Goal: Download file/media

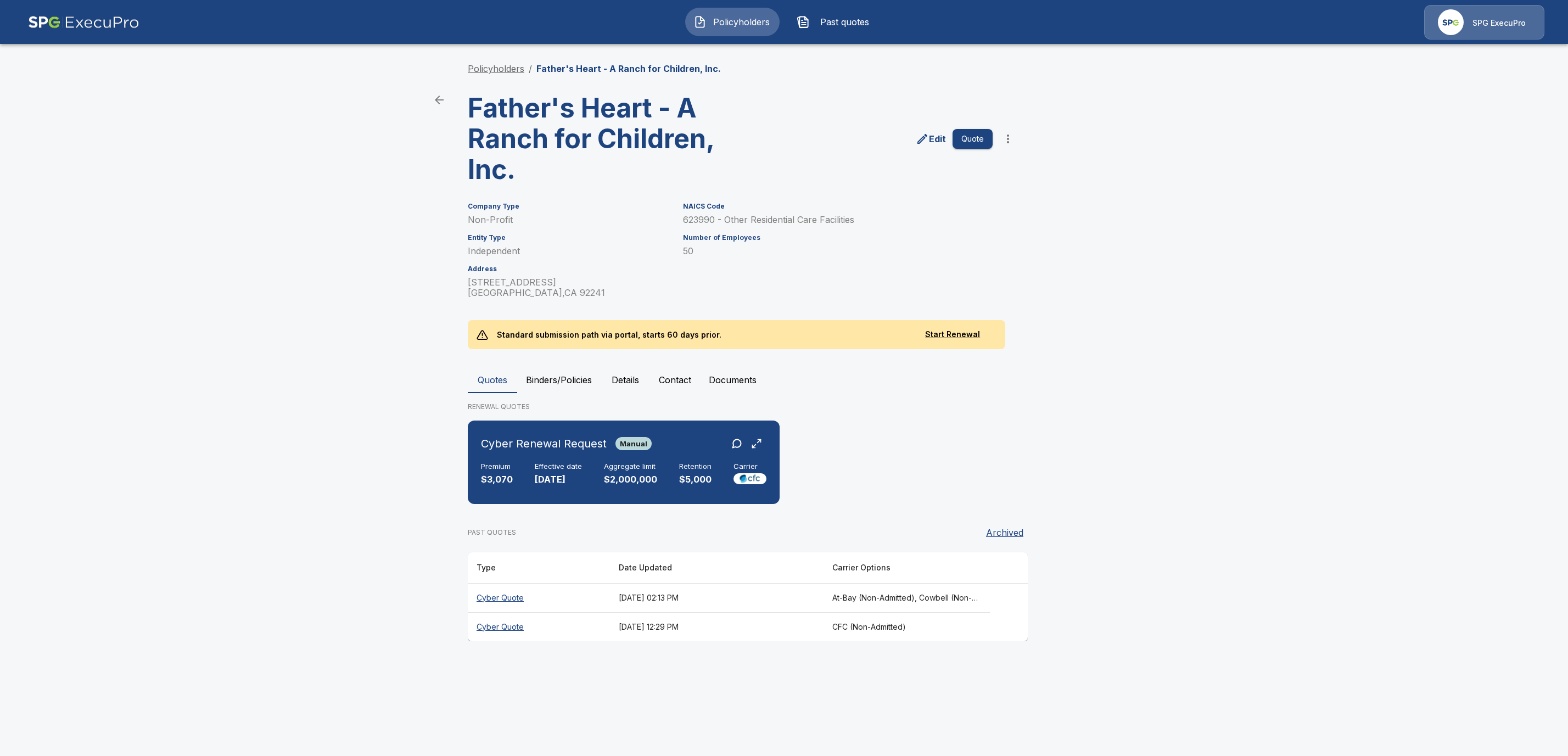
click at [505, 68] on link "Policyholders" at bounding box center [496, 68] width 57 height 11
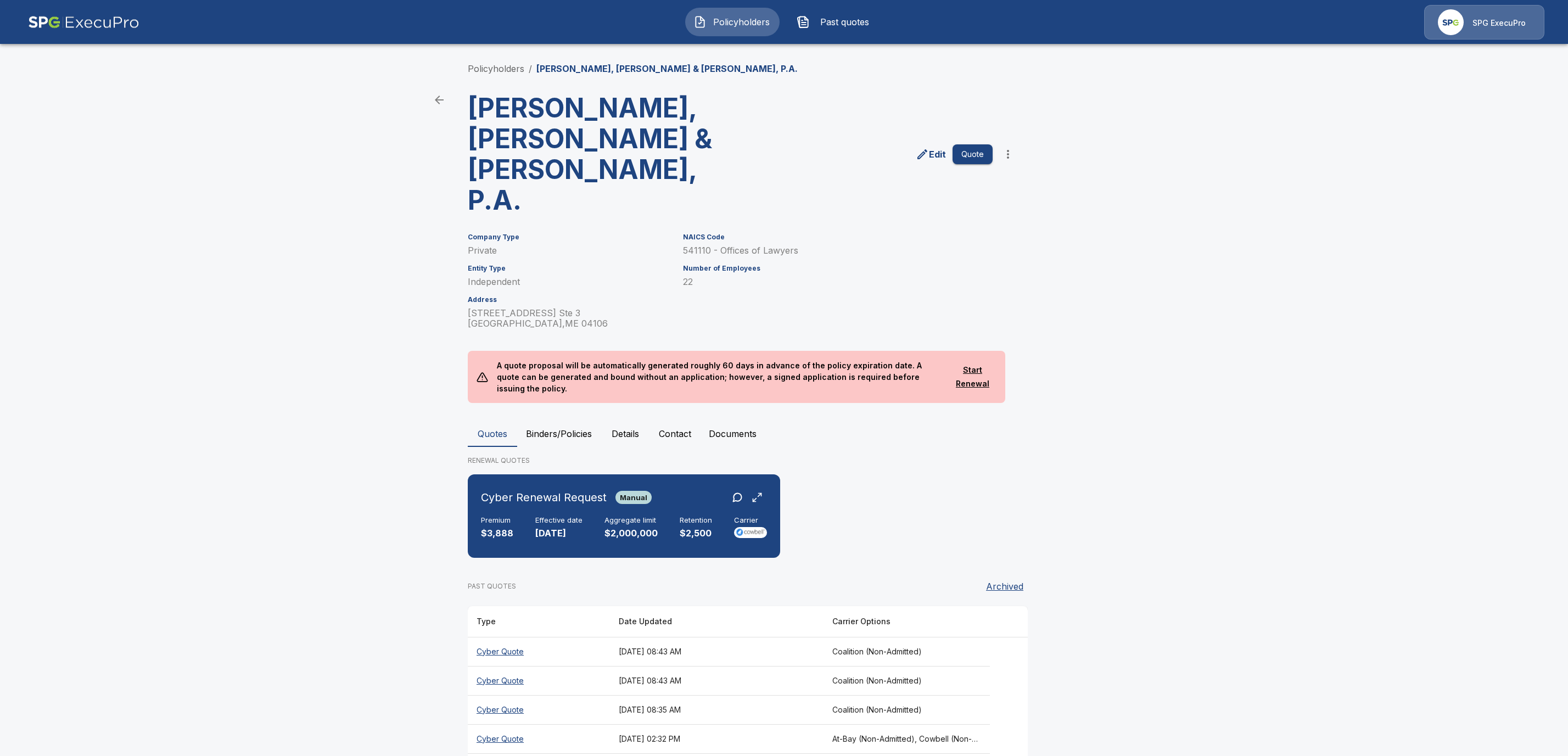
click at [529, 421] on button "Binders/Policies" at bounding box center [558, 434] width 84 height 26
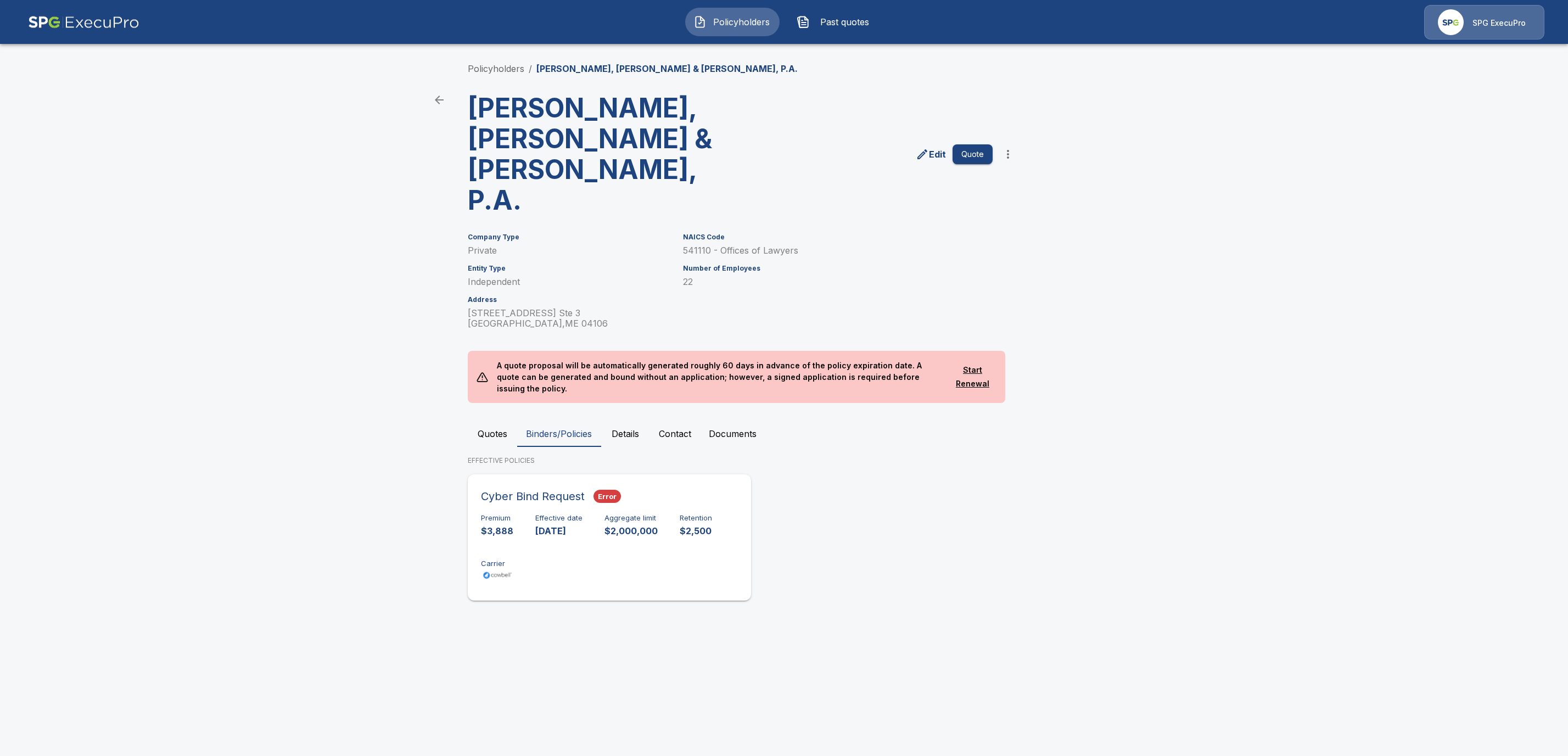
click at [636, 514] on div "Premium $3,888 Effective date 10/1/2025 Aggregate limit $2,000,000 Retention $2…" at bounding box center [609, 549] width 257 height 69
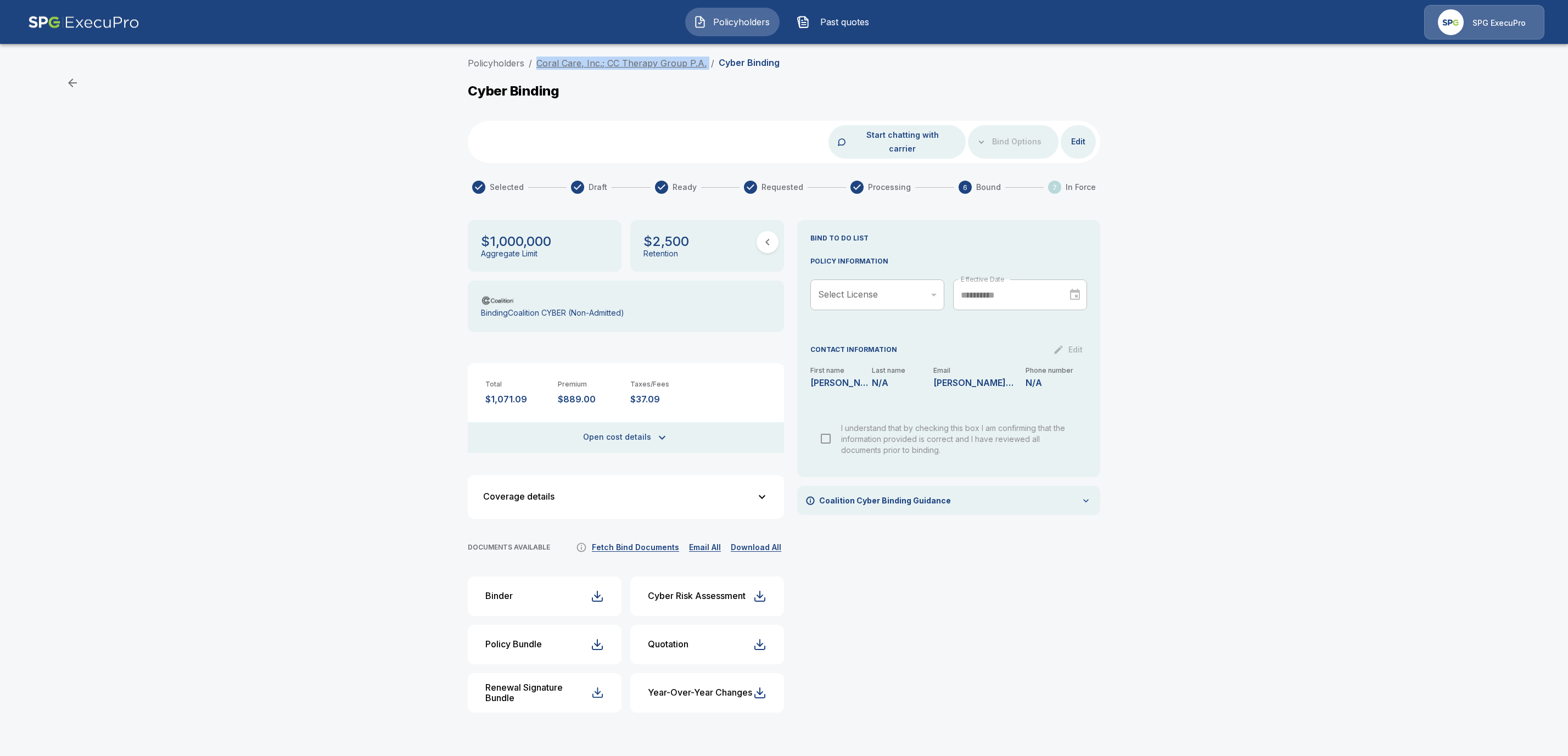
drag, startPoint x: 704, startPoint y: 58, endPoint x: 535, endPoint y: 61, distance: 169.0
click at [535, 61] on ol "Policyholders / Coral Care, Inc.; CC Therapy Group P.A. / Cyber Binding" at bounding box center [624, 63] width 311 height 13
copy ol "Coral Care, Inc.; CC Therapy Group P.A. /"
click at [1230, 385] on div "Policyholders / Coral Care, Inc.; CC Therapy Group P.A. / Cyber Binding Cyber B…" at bounding box center [784, 393] width 1568 height 682
click at [480, 58] on link "Policyholders" at bounding box center [496, 63] width 57 height 11
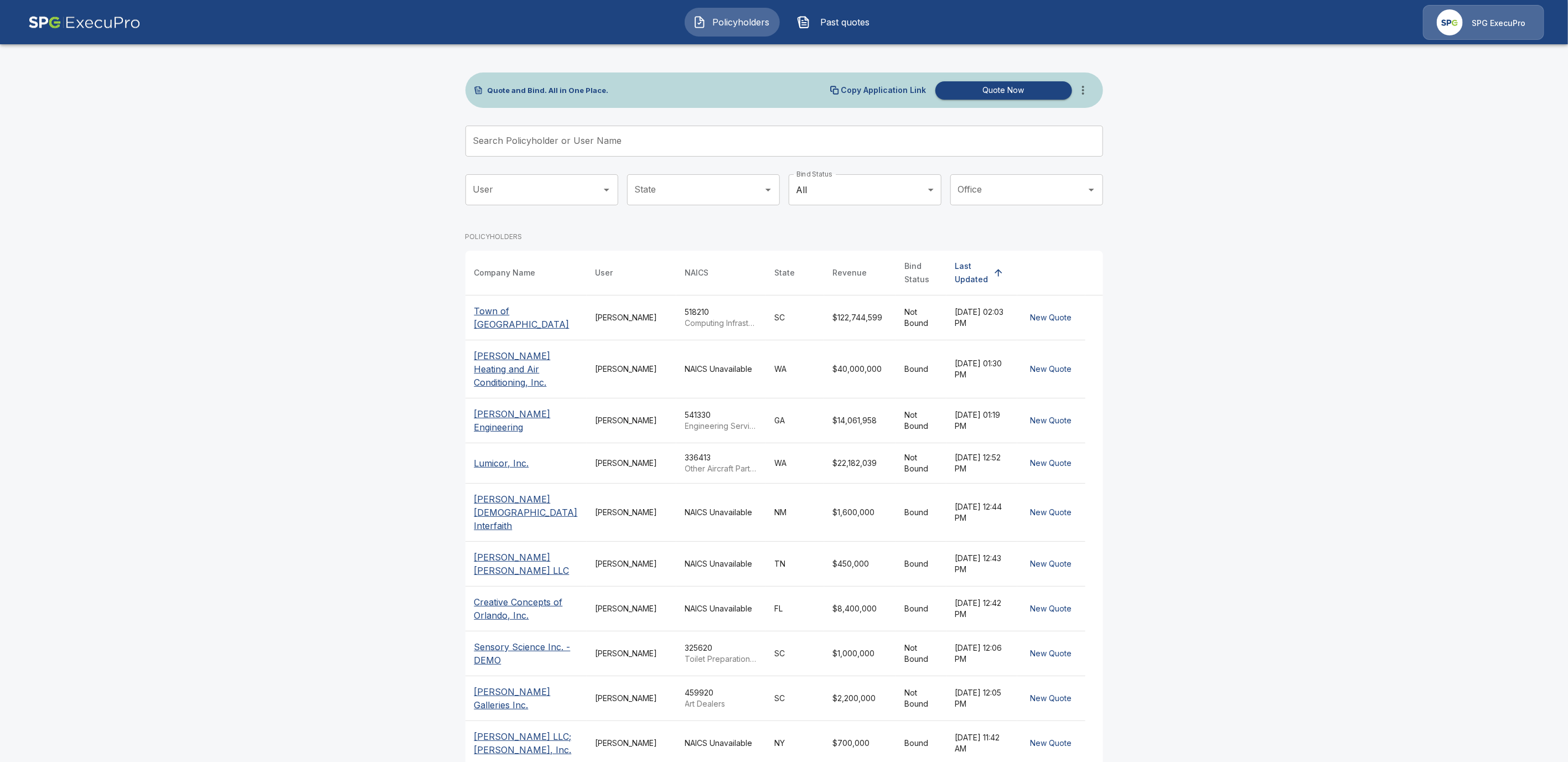
click at [511, 143] on input "Search Policyholder or User Name" at bounding box center [778, 141] width 626 height 31
paste input "**********"
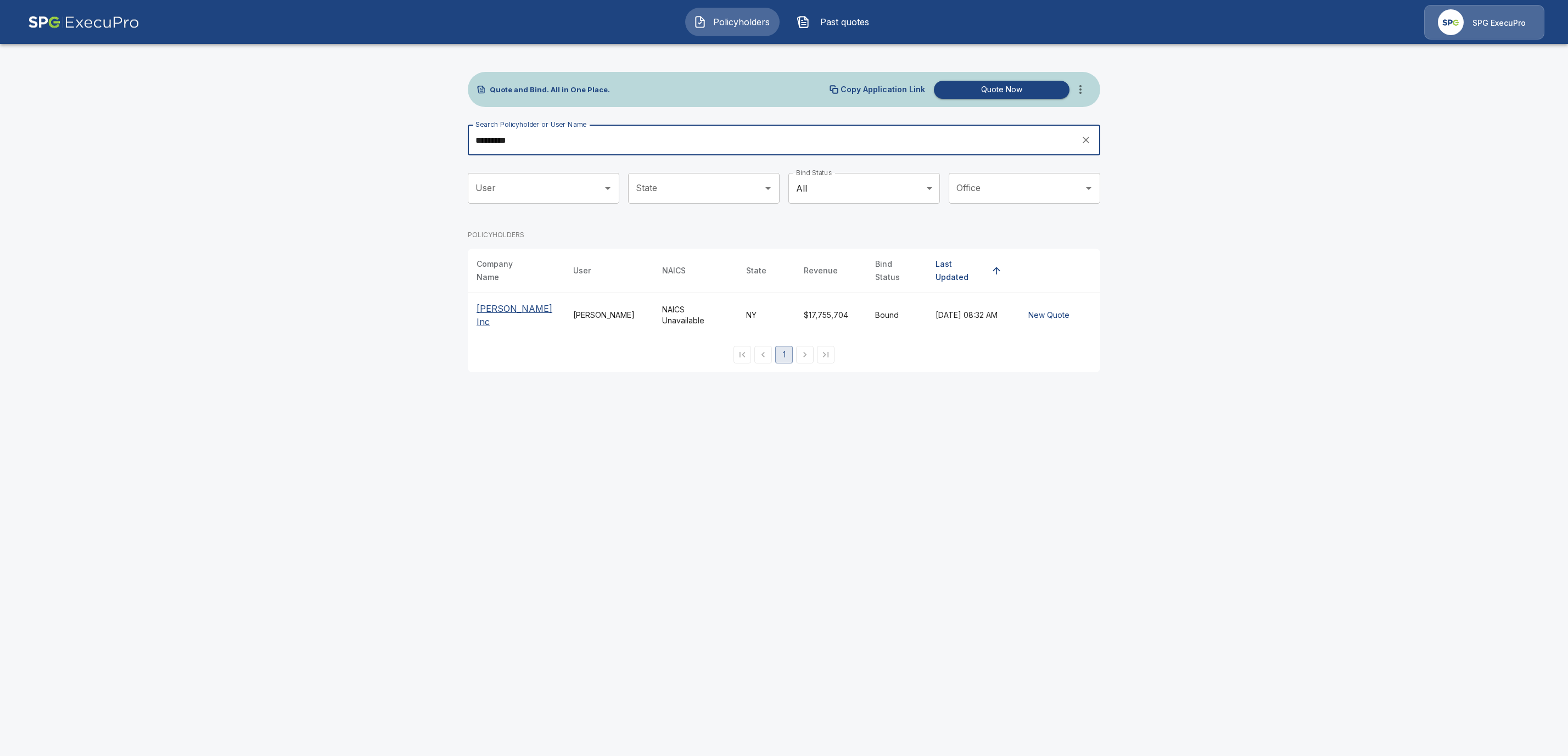
type input "*********"
click at [529, 309] on p "Gutterman's Inc" at bounding box center [516, 315] width 79 height 26
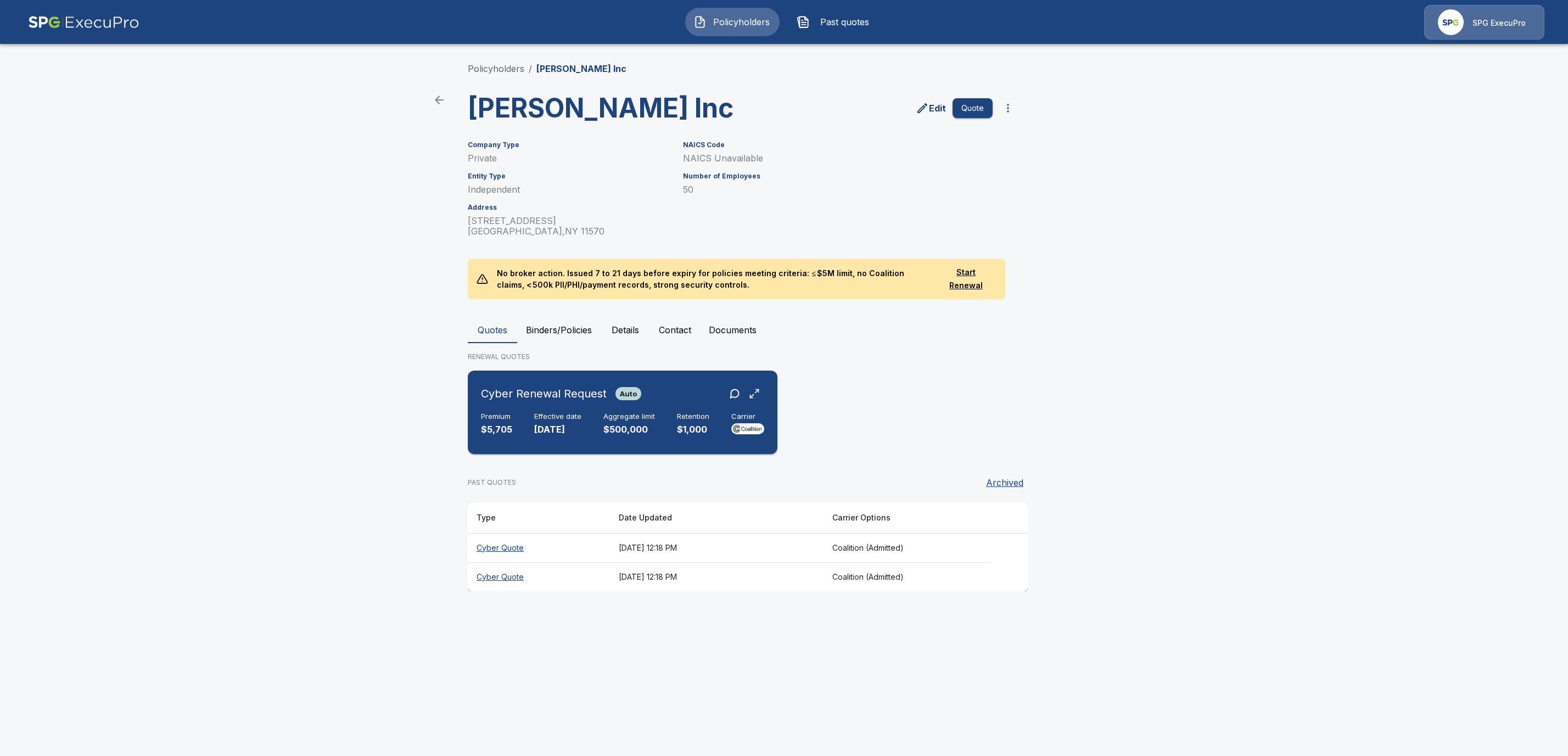
click at [539, 418] on h6 "Effective date" at bounding box center [558, 416] width 48 height 8
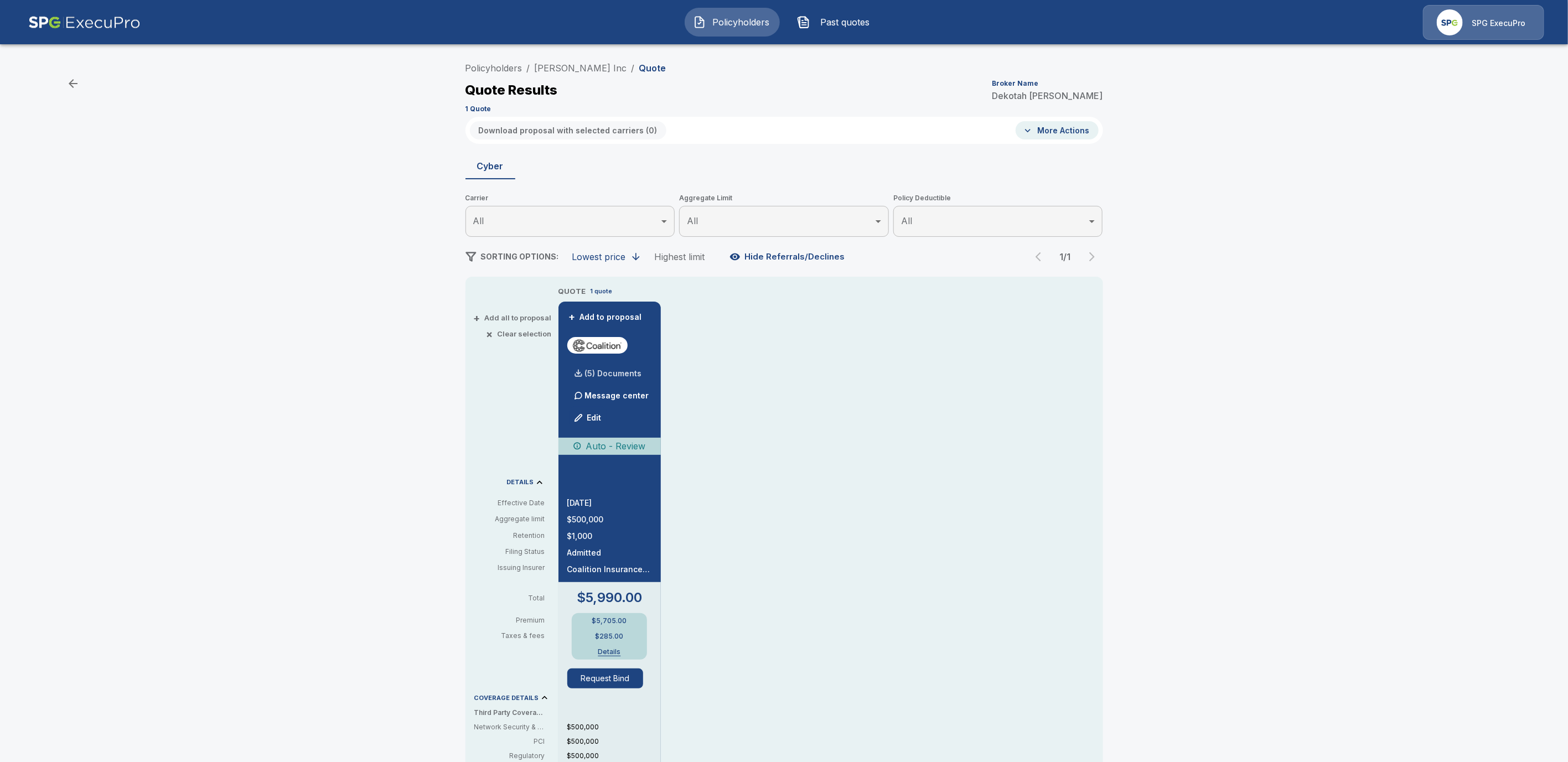
click at [625, 377] on p "(5) Documents" at bounding box center [613, 374] width 57 height 8
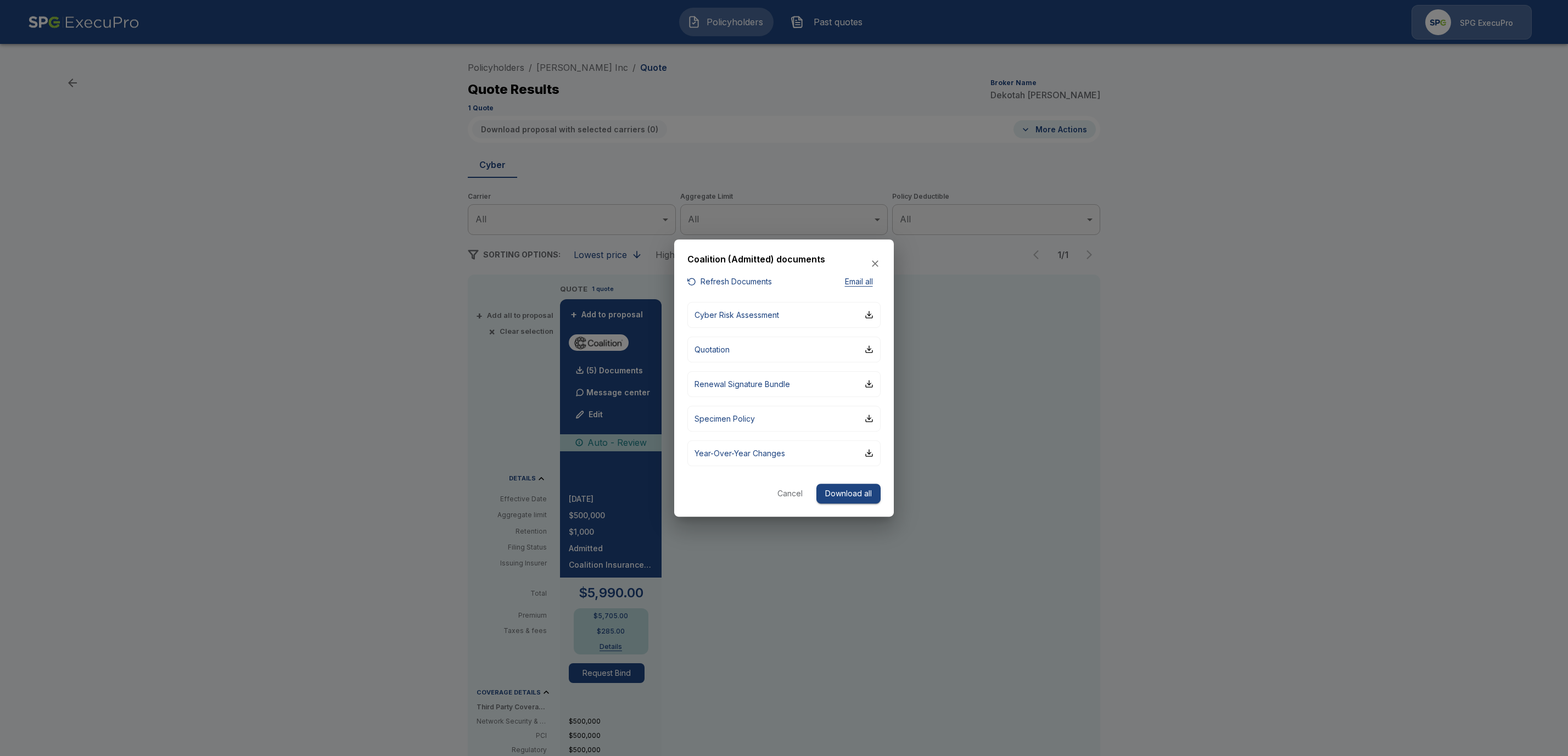
click at [775, 282] on div "Refresh Documents Email all" at bounding box center [784, 282] width 193 height 14
click at [763, 283] on button "Refresh Documents" at bounding box center [730, 282] width 84 height 14
click at [845, 494] on button "Download all" at bounding box center [848, 494] width 64 height 20
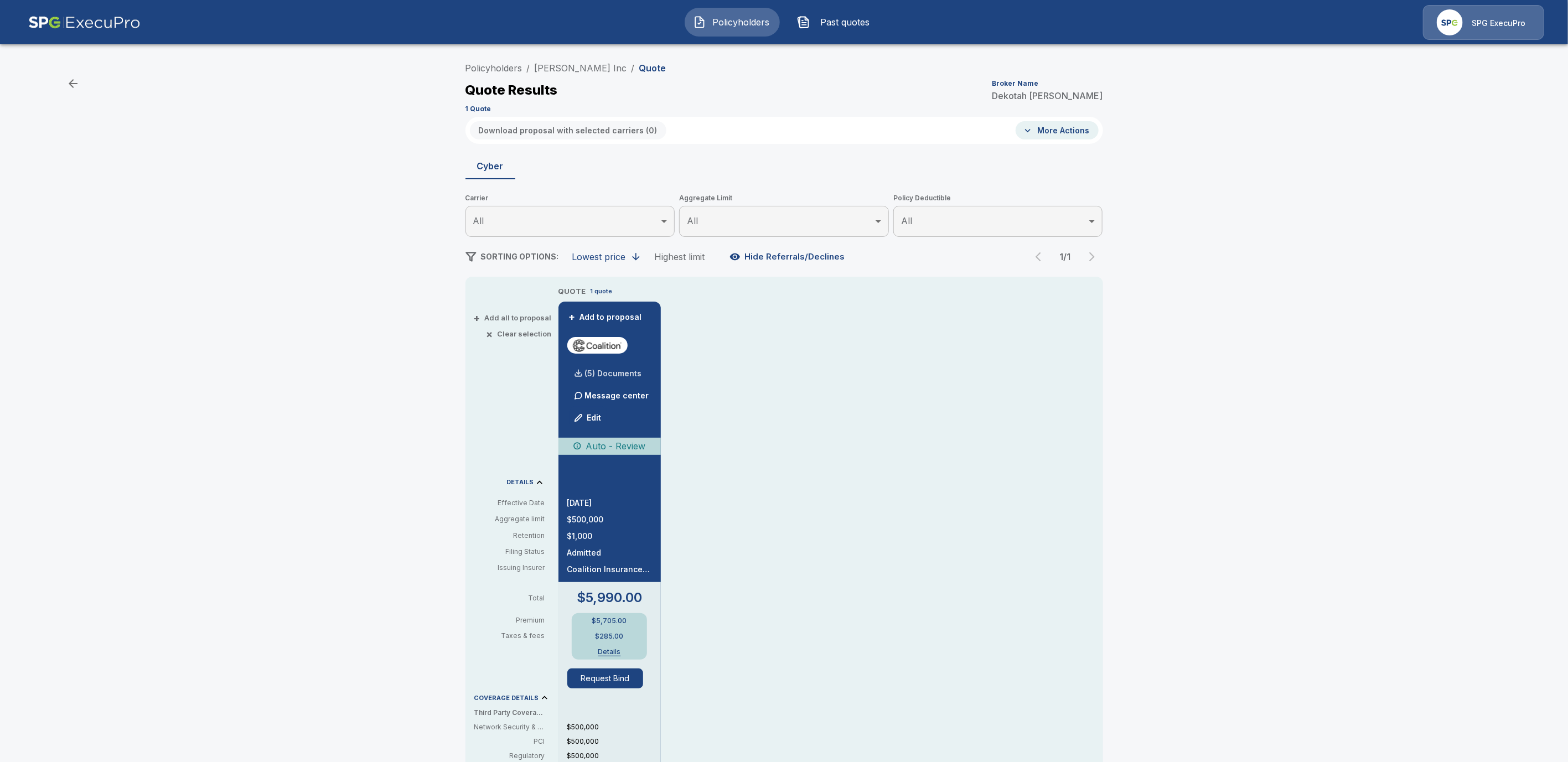
click at [634, 371] on p "(5) Documents" at bounding box center [613, 374] width 57 height 8
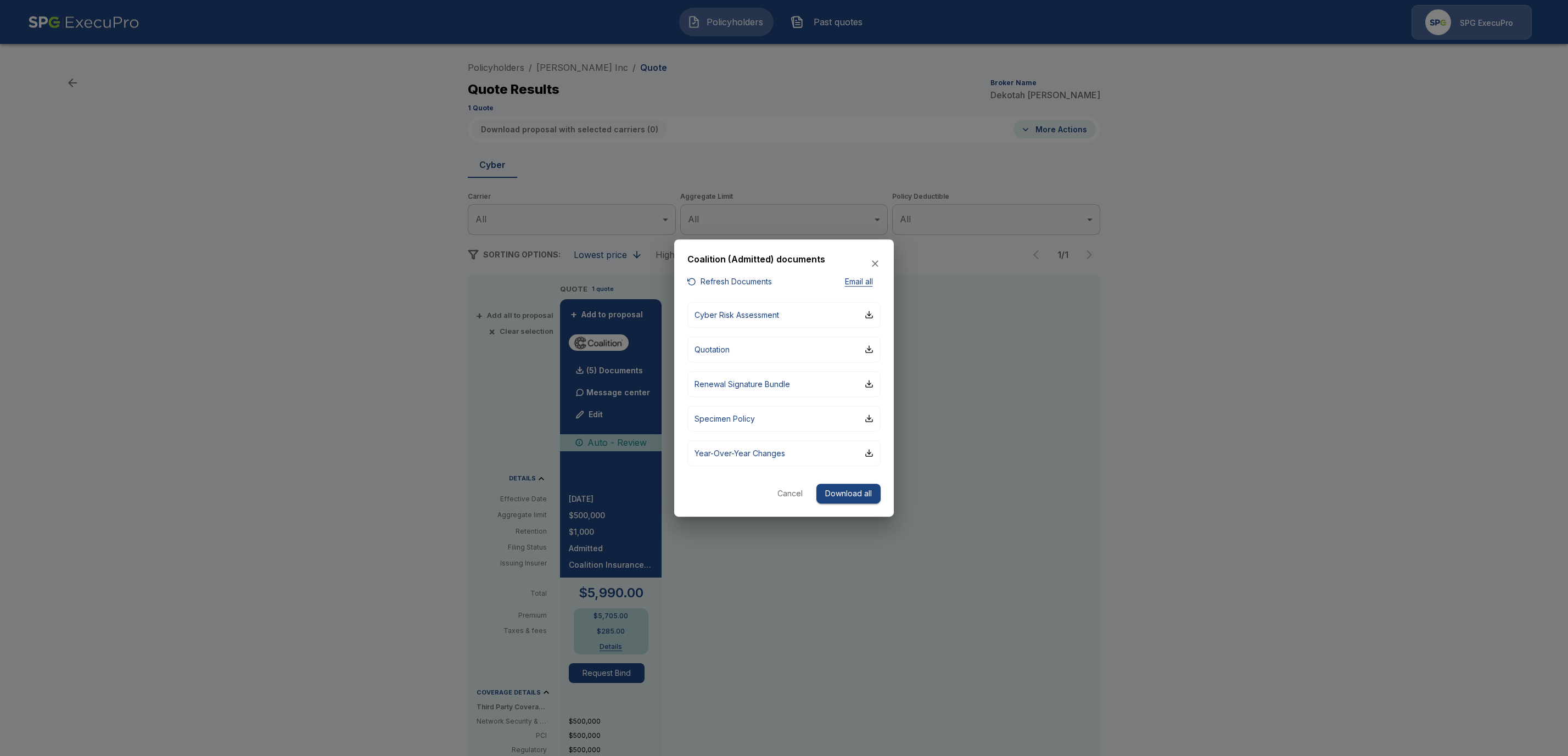
click at [835, 494] on button "Download all" at bounding box center [848, 494] width 64 height 20
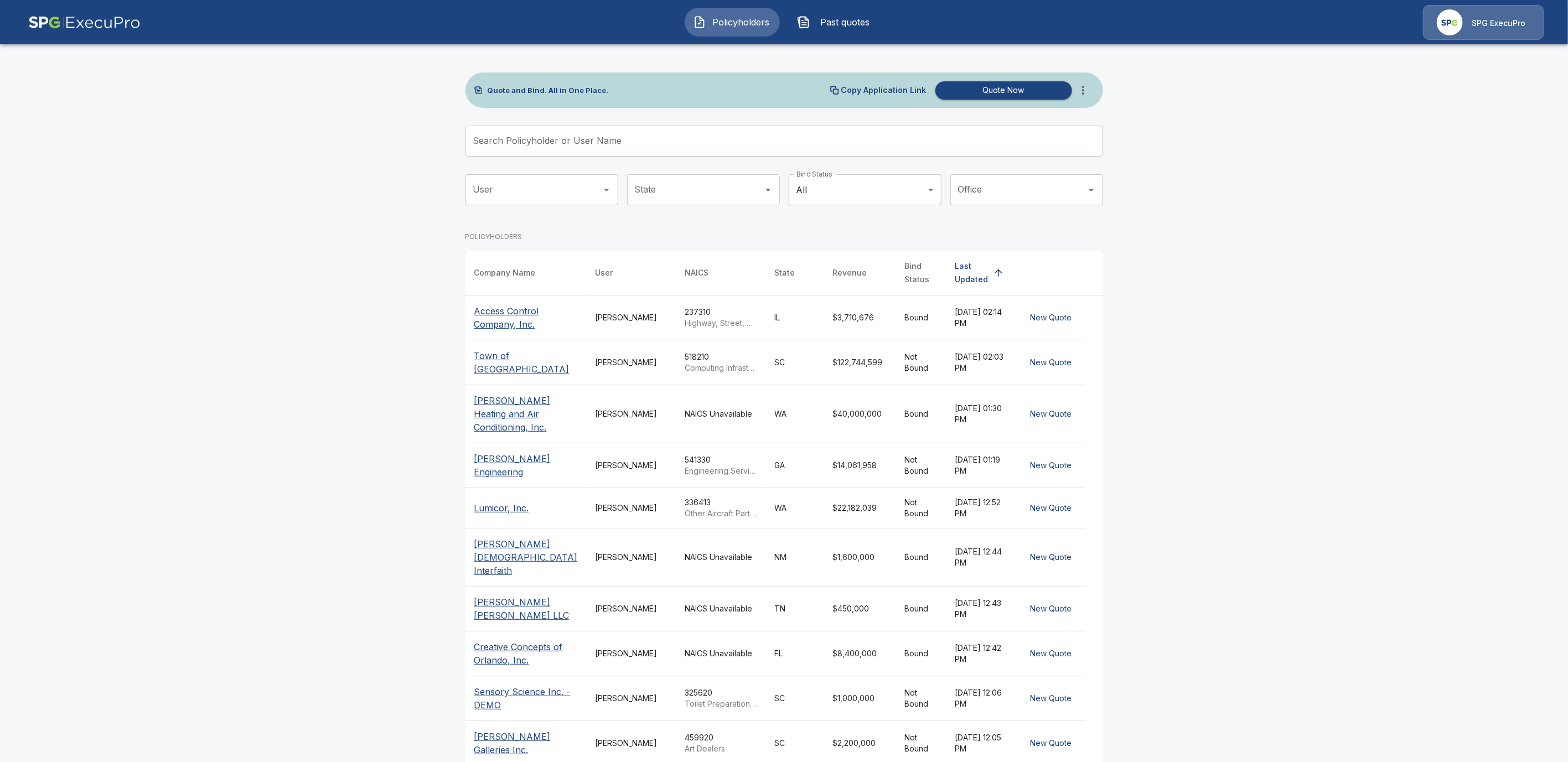
click at [516, 143] on input "Search Policyholder or User Name" at bounding box center [778, 141] width 626 height 31
paste input "**********"
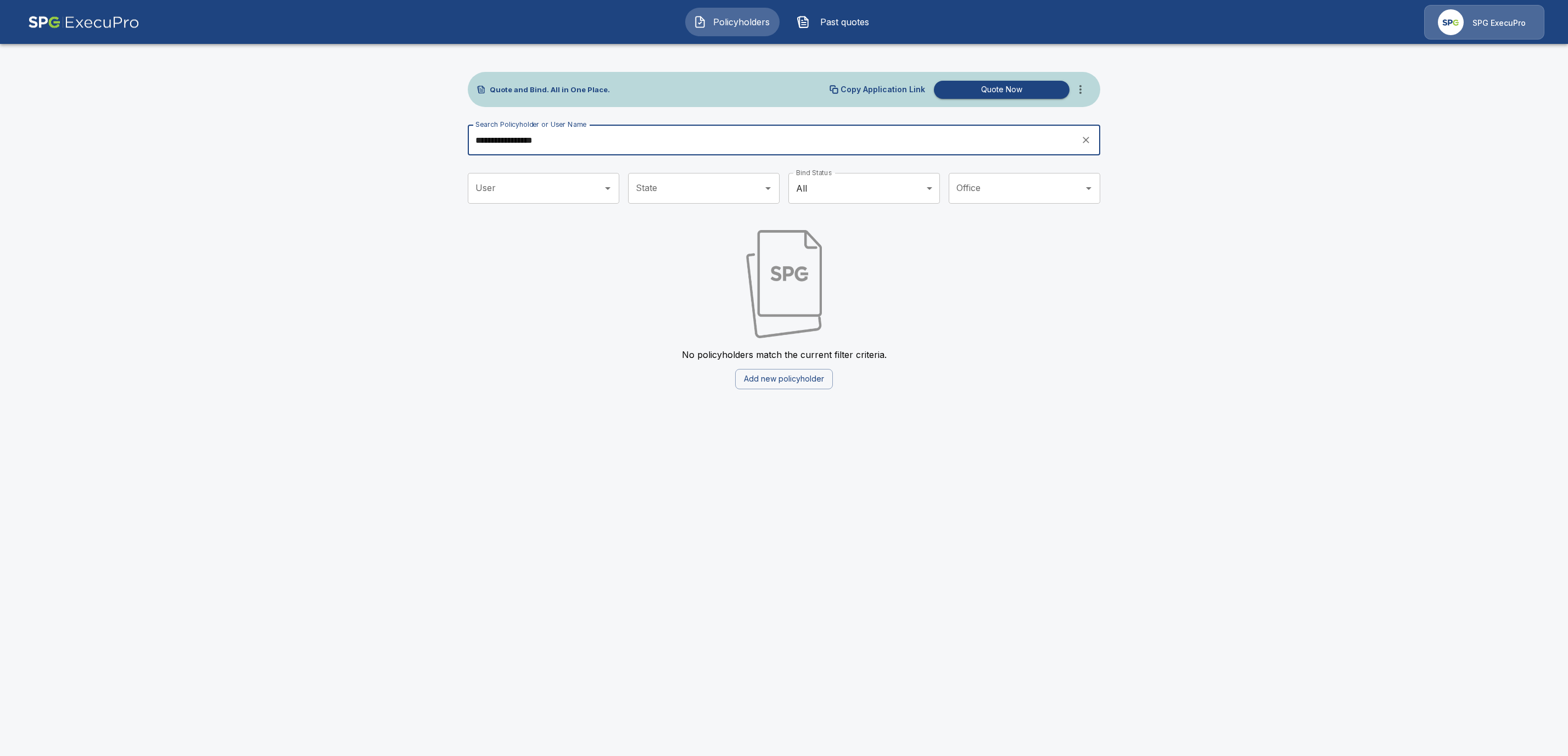
drag, startPoint x: 561, startPoint y: 135, endPoint x: 518, endPoint y: 137, distance: 43.0
click at [518, 137] on input "**********" at bounding box center [770, 140] width 605 height 31
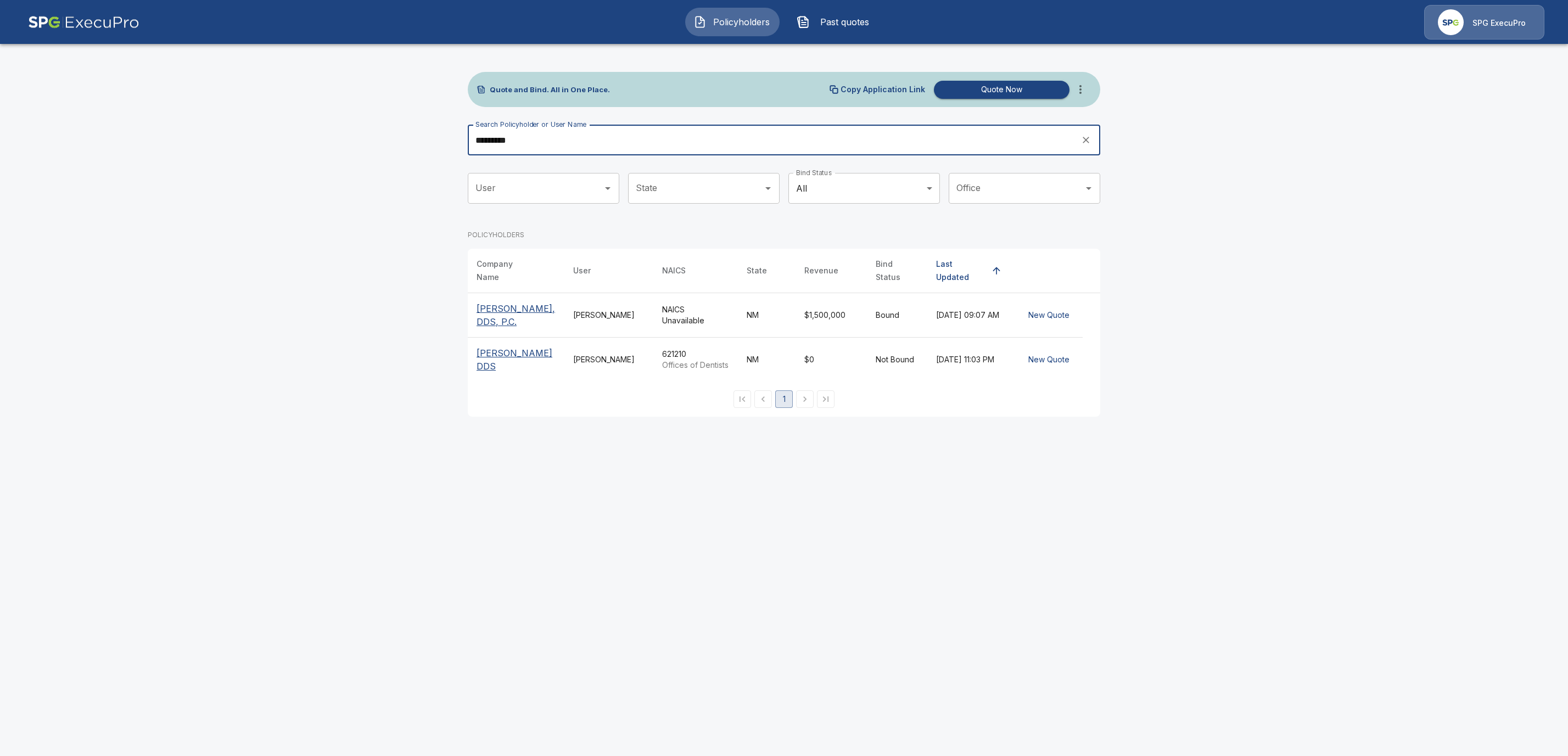
type input "*********"
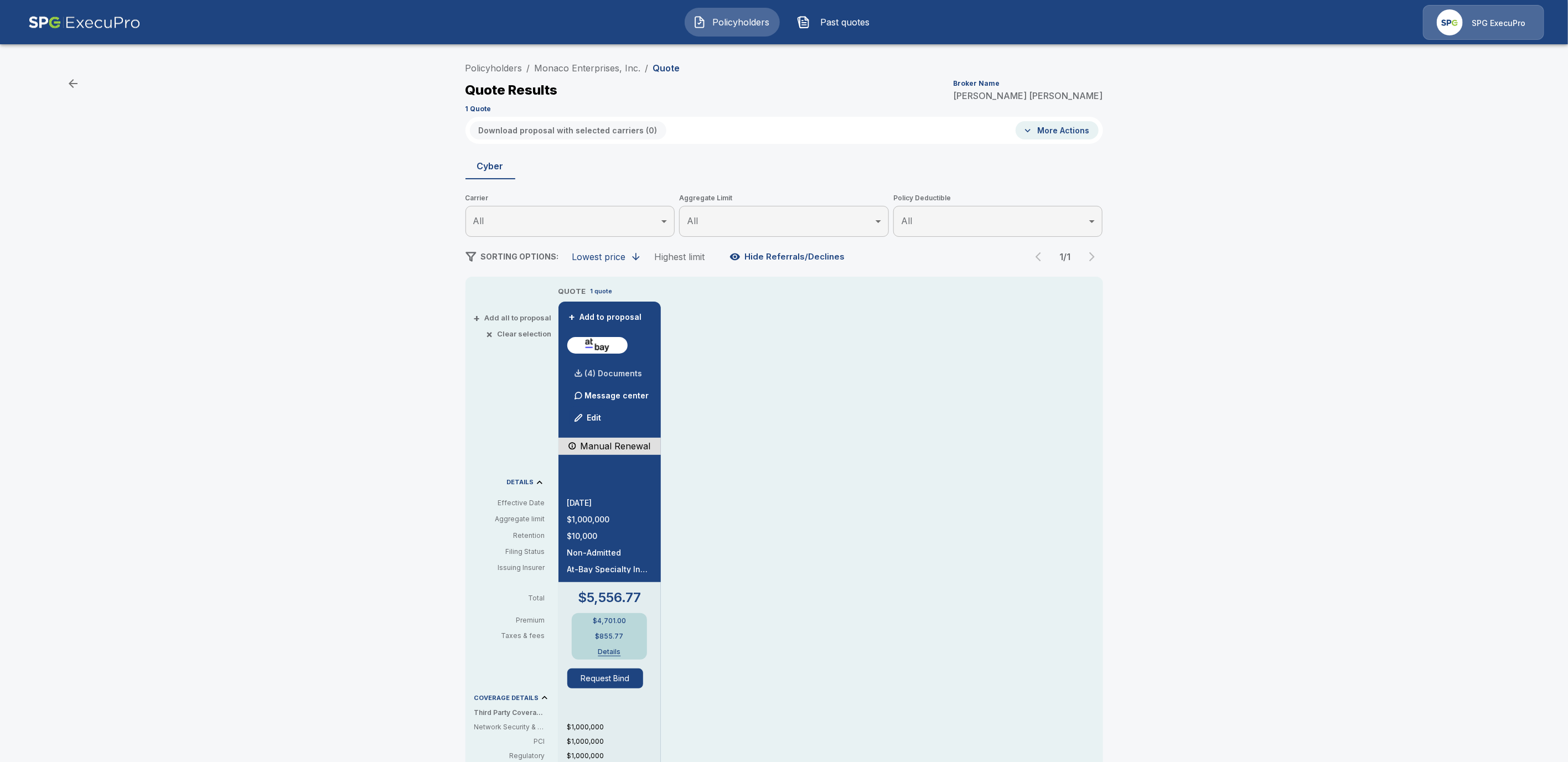
click at [617, 374] on p "(4) Documents" at bounding box center [613, 374] width 57 height 8
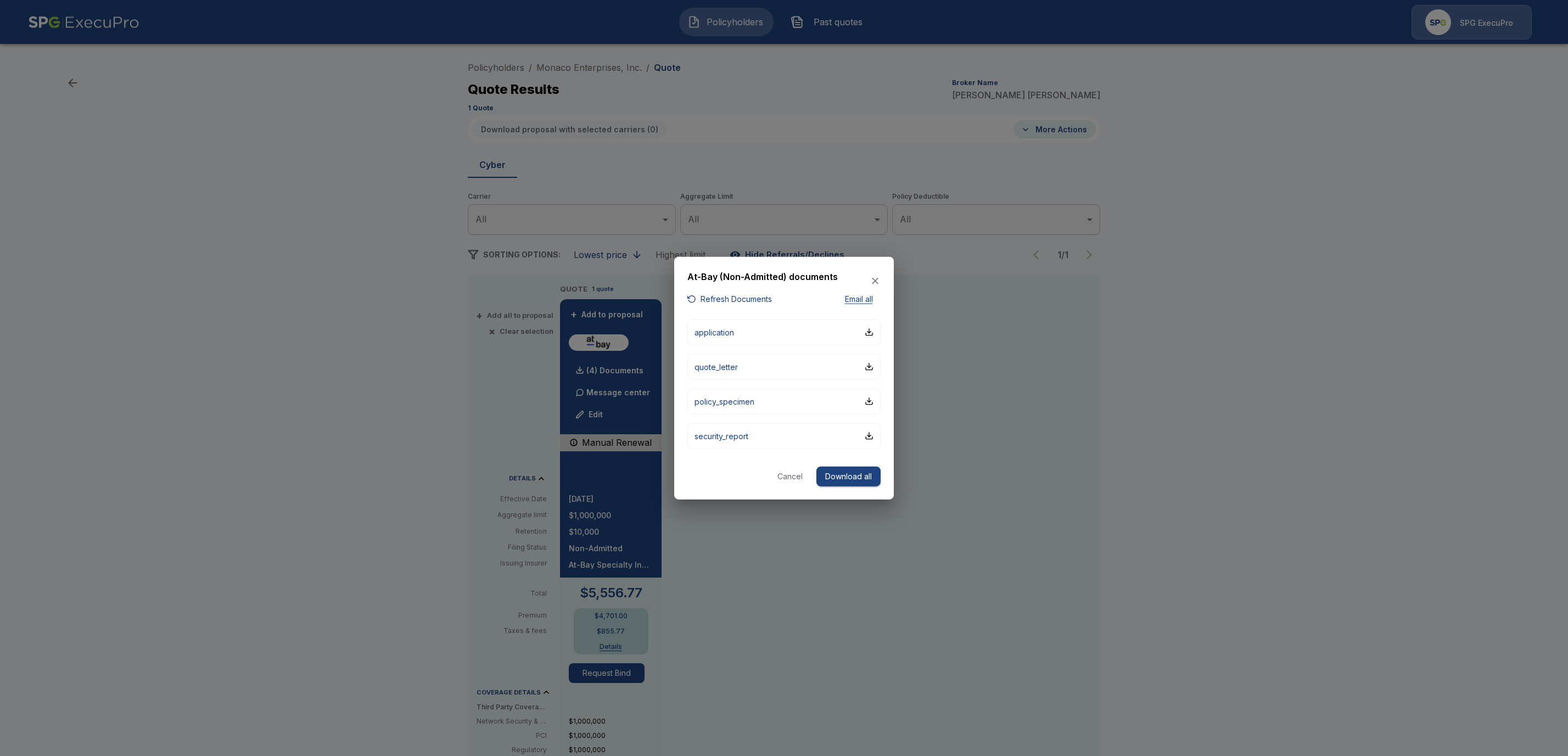
click at [707, 298] on button "Refresh Documents" at bounding box center [730, 299] width 84 height 14
click at [786, 104] on div at bounding box center [784, 378] width 1568 height 756
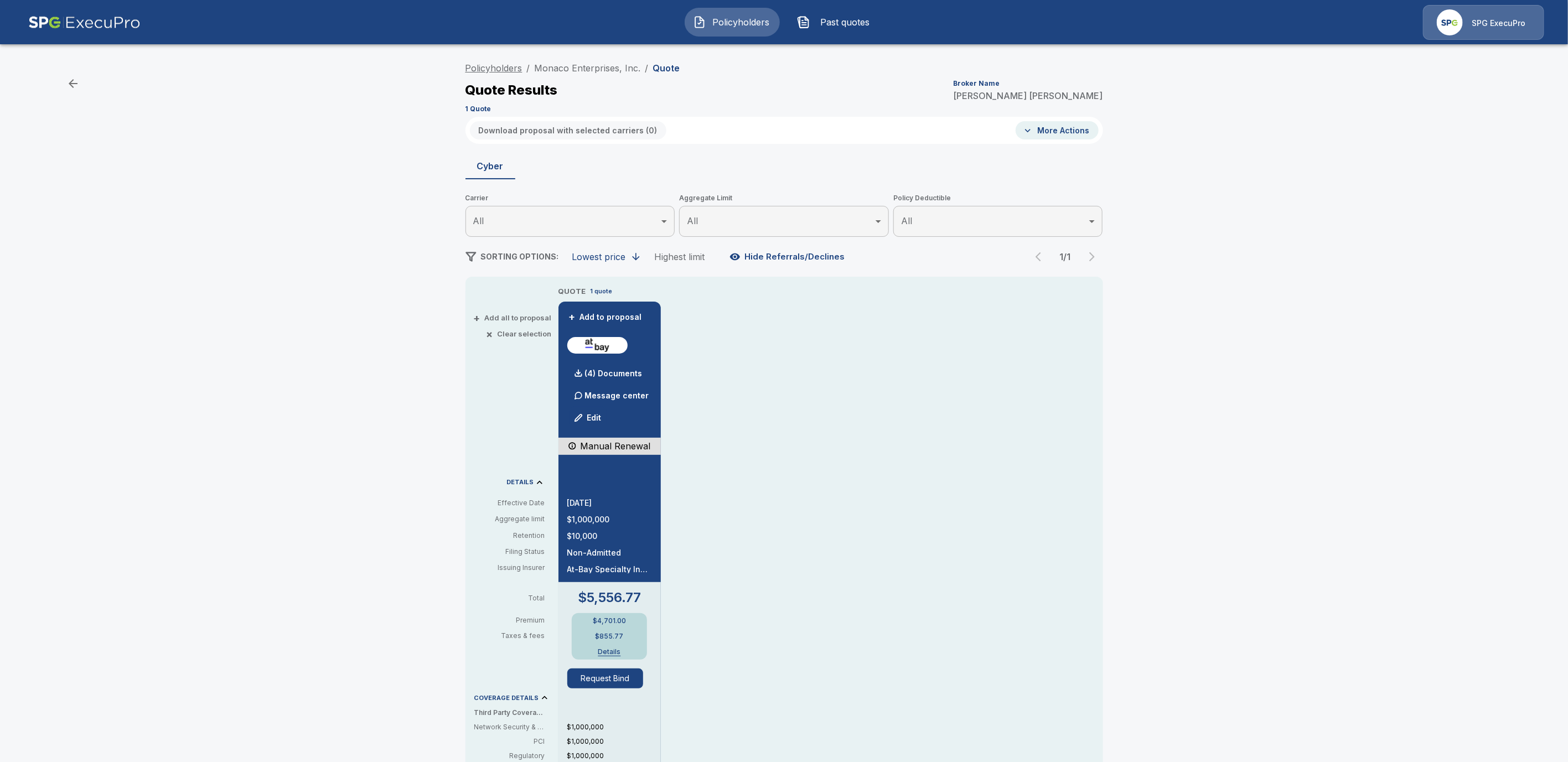
drag, startPoint x: 649, startPoint y: 68, endPoint x: 523, endPoint y: 63, distance: 126.1
click at [523, 63] on ol "Policyholders / Monaco Enterprises, Inc. / Quote" at bounding box center [573, 67] width 215 height 13
click at [752, 73] on div "Policyholders / Monaco Enterprises, Inc. / Quote Quote Results Broker Name [PER…" at bounding box center [784, 87] width 637 height 60
drag, startPoint x: 647, startPoint y: 65, endPoint x: 538, endPoint y: 62, distance: 109.0
click at [538, 62] on ol "Policyholders / Monaco Enterprises, Inc. / Quote" at bounding box center [573, 67] width 215 height 13
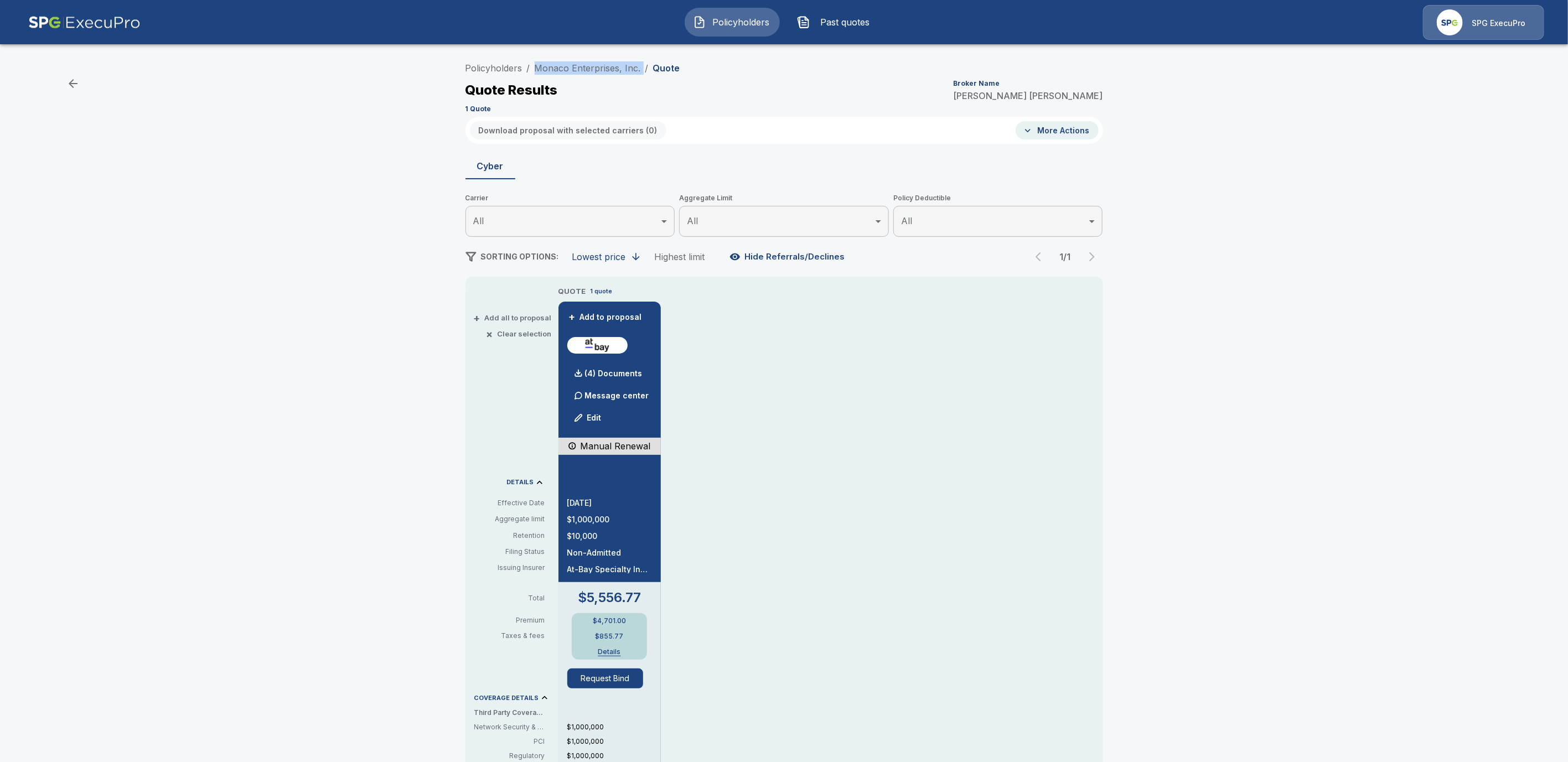
copy ol "Monaco Enterprises, Inc. /"
drag, startPoint x: 975, startPoint y: 468, endPoint x: 852, endPoint y: 436, distance: 127.1
click at [975, 468] on div "QUOTE 1 quote + Add to proposal (4) Documents Message center Edit Manual Renewa…" at bounding box center [831, 647] width 545 height 723
click at [634, 367] on div "(4) Documents" at bounding box center [604, 374] width 75 height 22
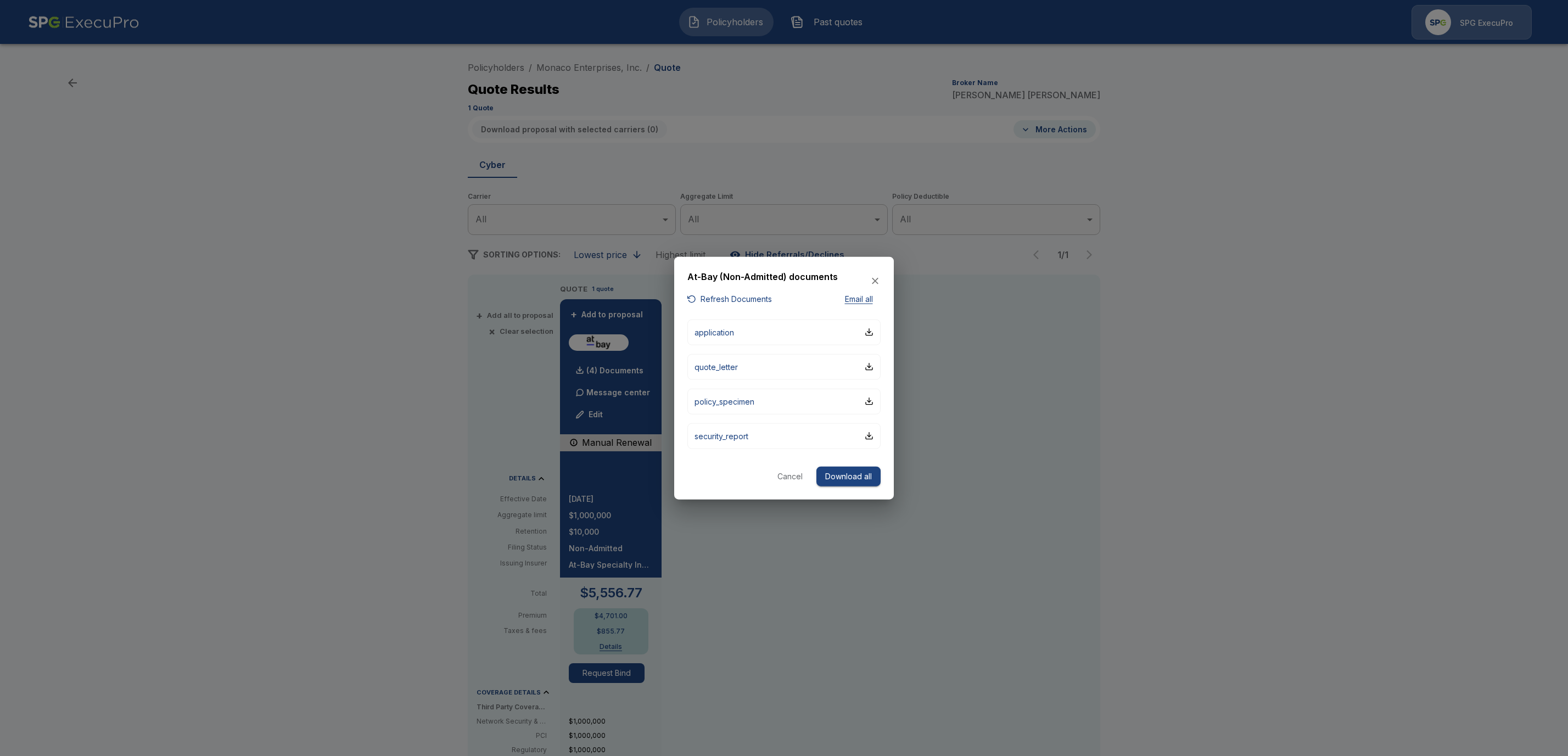
click at [855, 476] on button "Download all" at bounding box center [848, 476] width 64 height 20
